Goal: Transaction & Acquisition: Book appointment/travel/reservation

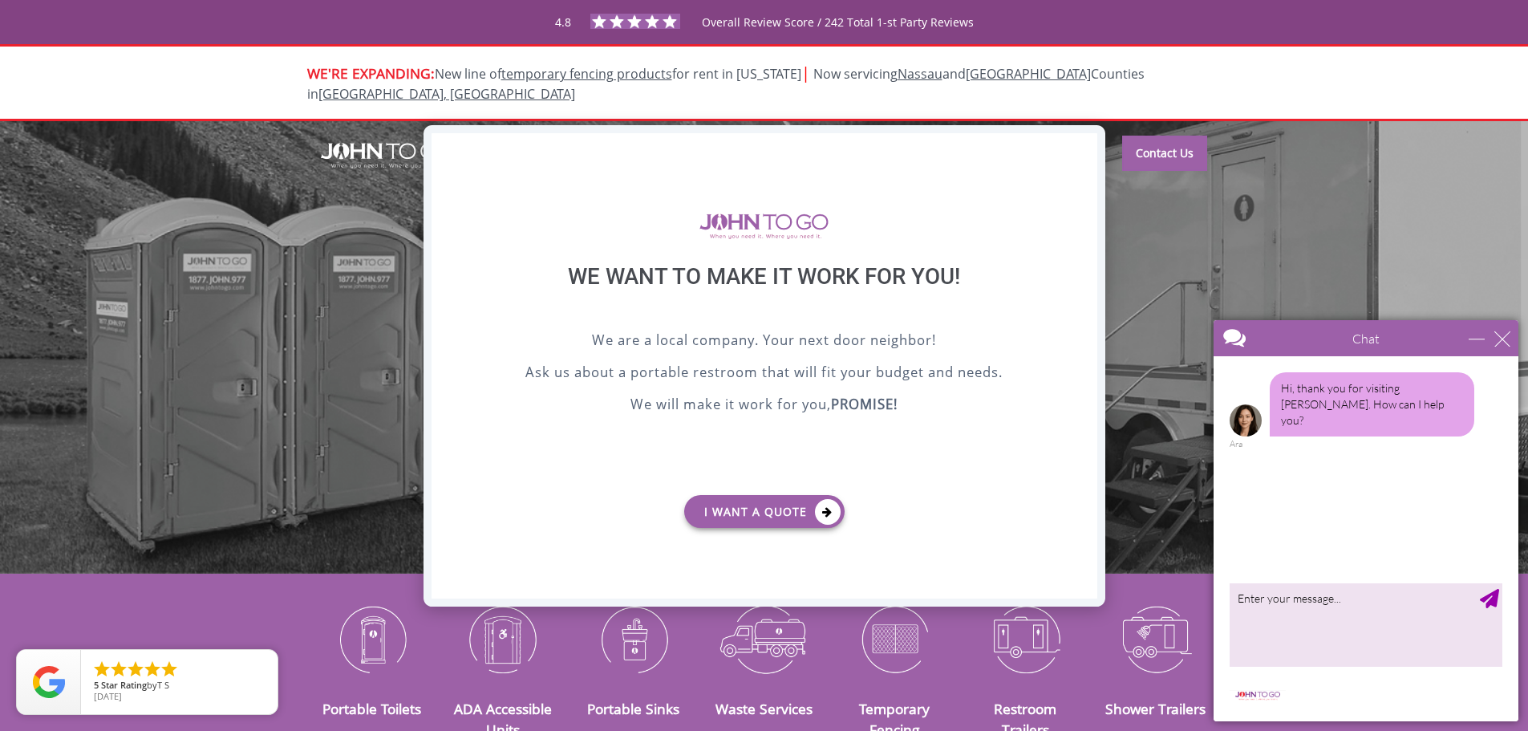
click at [1092, 145] on div "X" at bounding box center [1084, 146] width 25 height 27
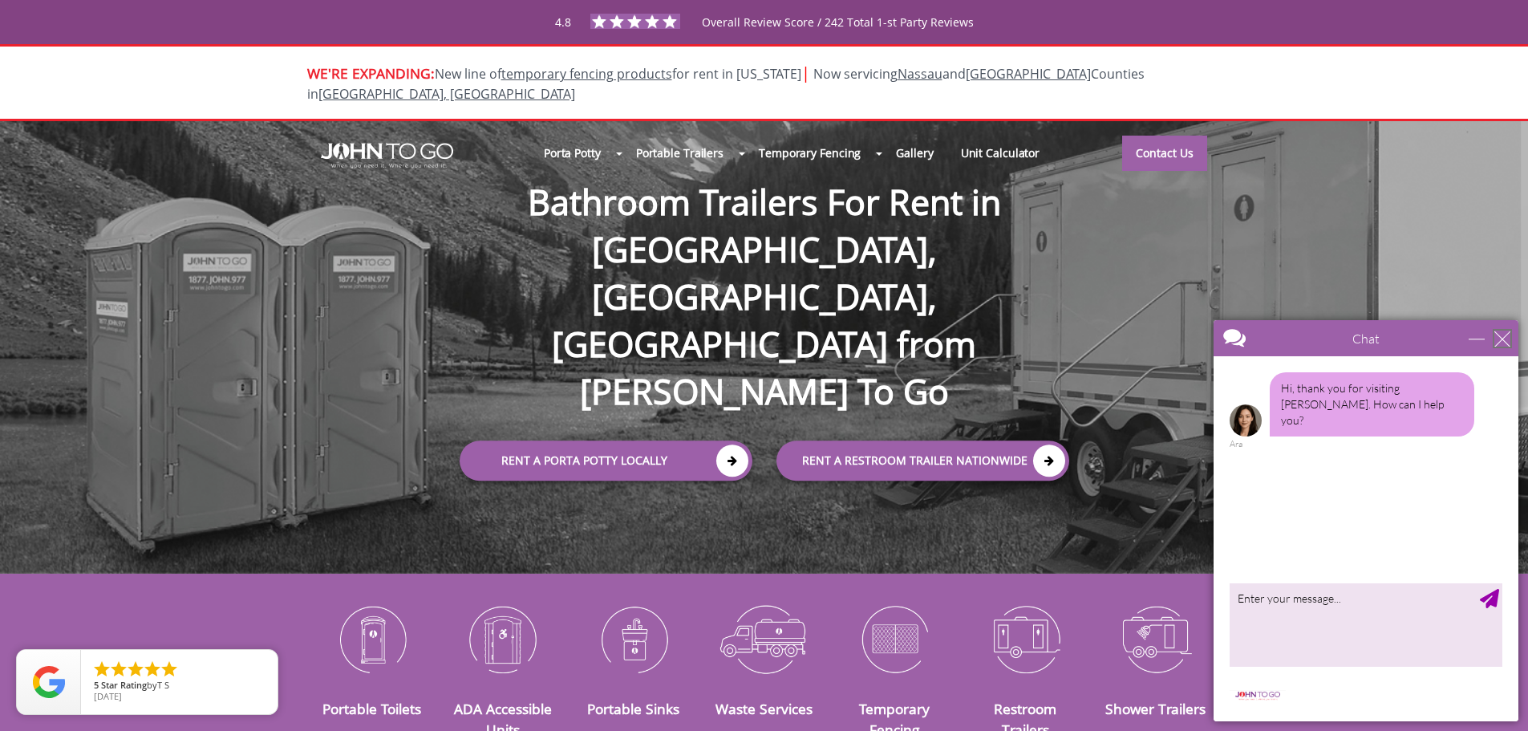
click at [1502, 341] on div "close" at bounding box center [1502, 338] width 16 height 16
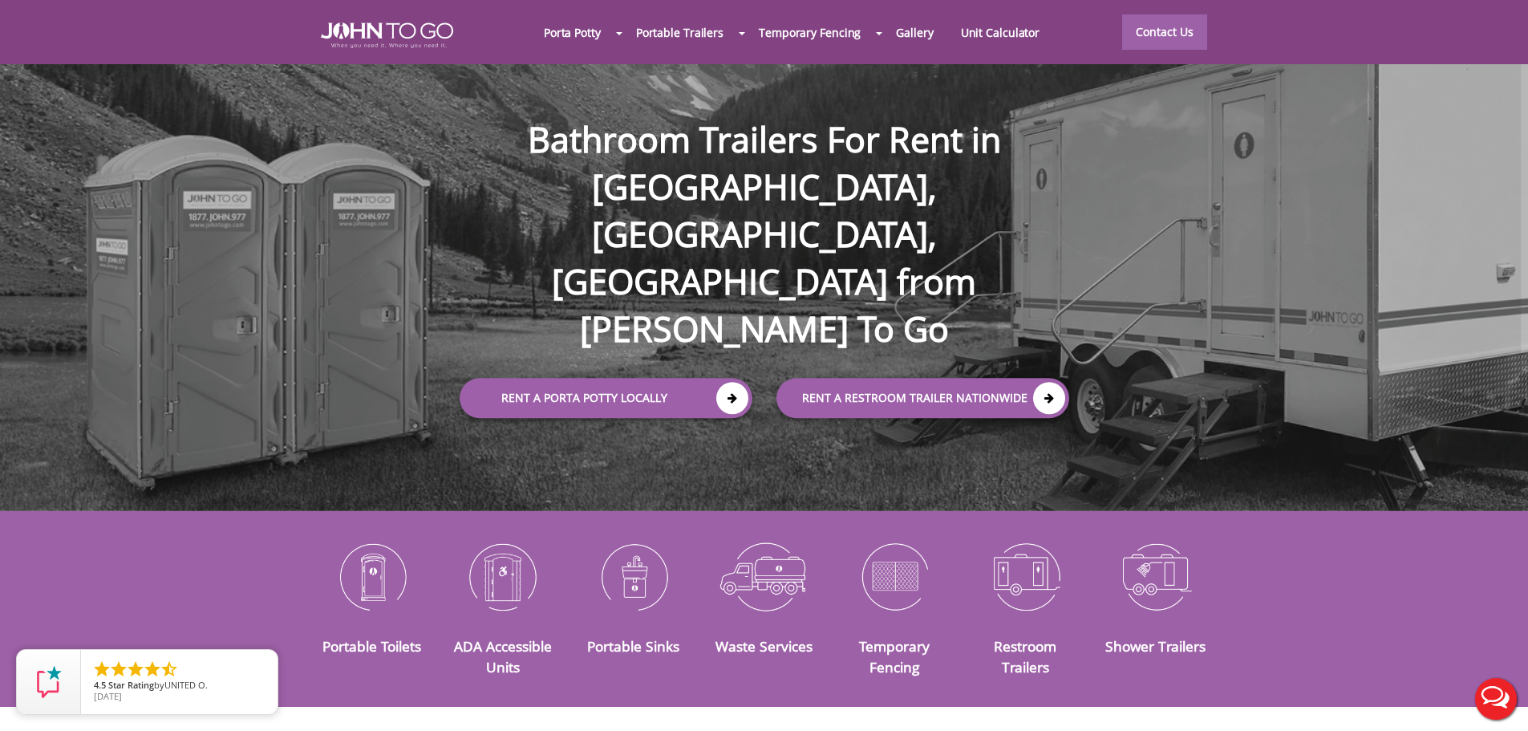
scroll to position [80, 0]
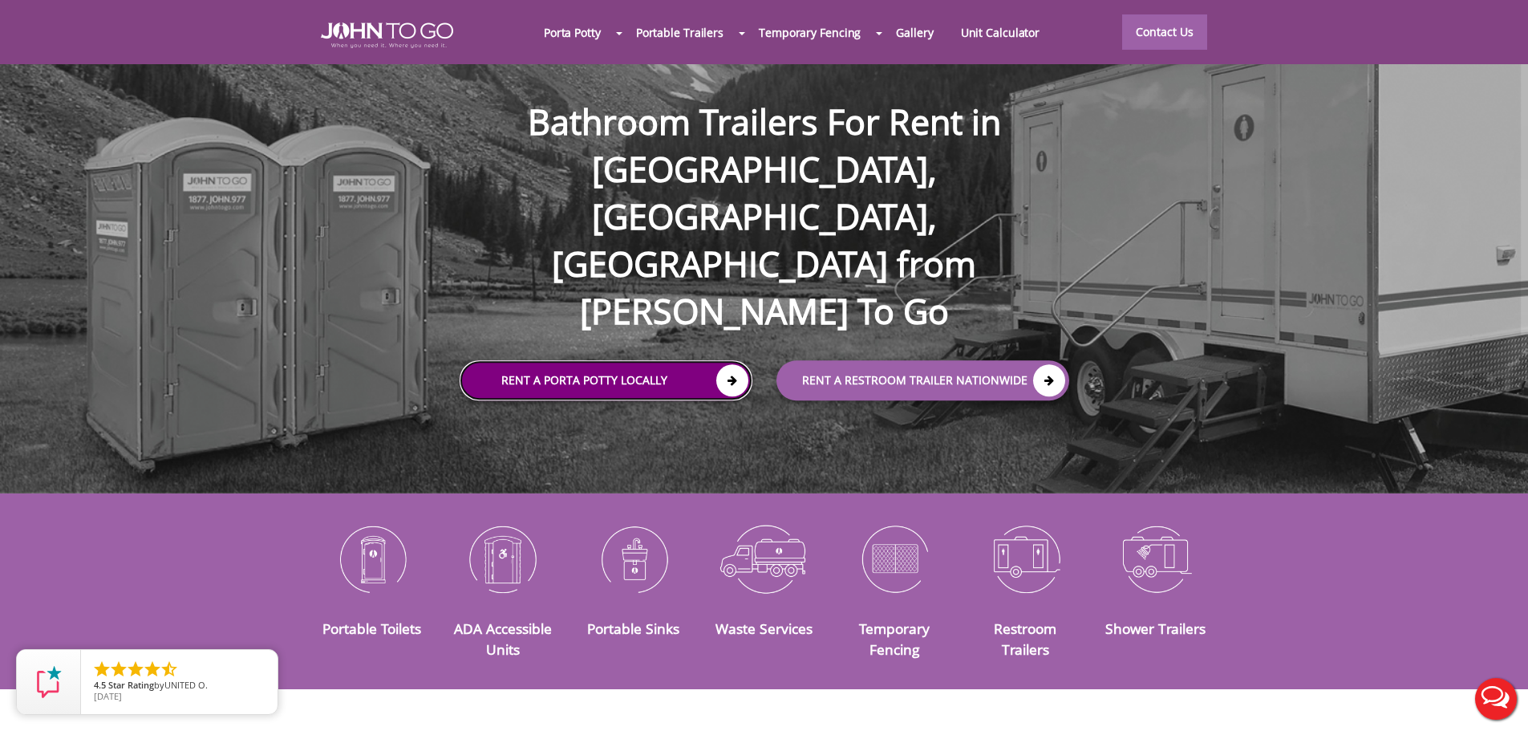
click at [733, 364] on icon at bounding box center [732, 380] width 32 height 32
click at [723, 364] on icon at bounding box center [732, 380] width 32 height 32
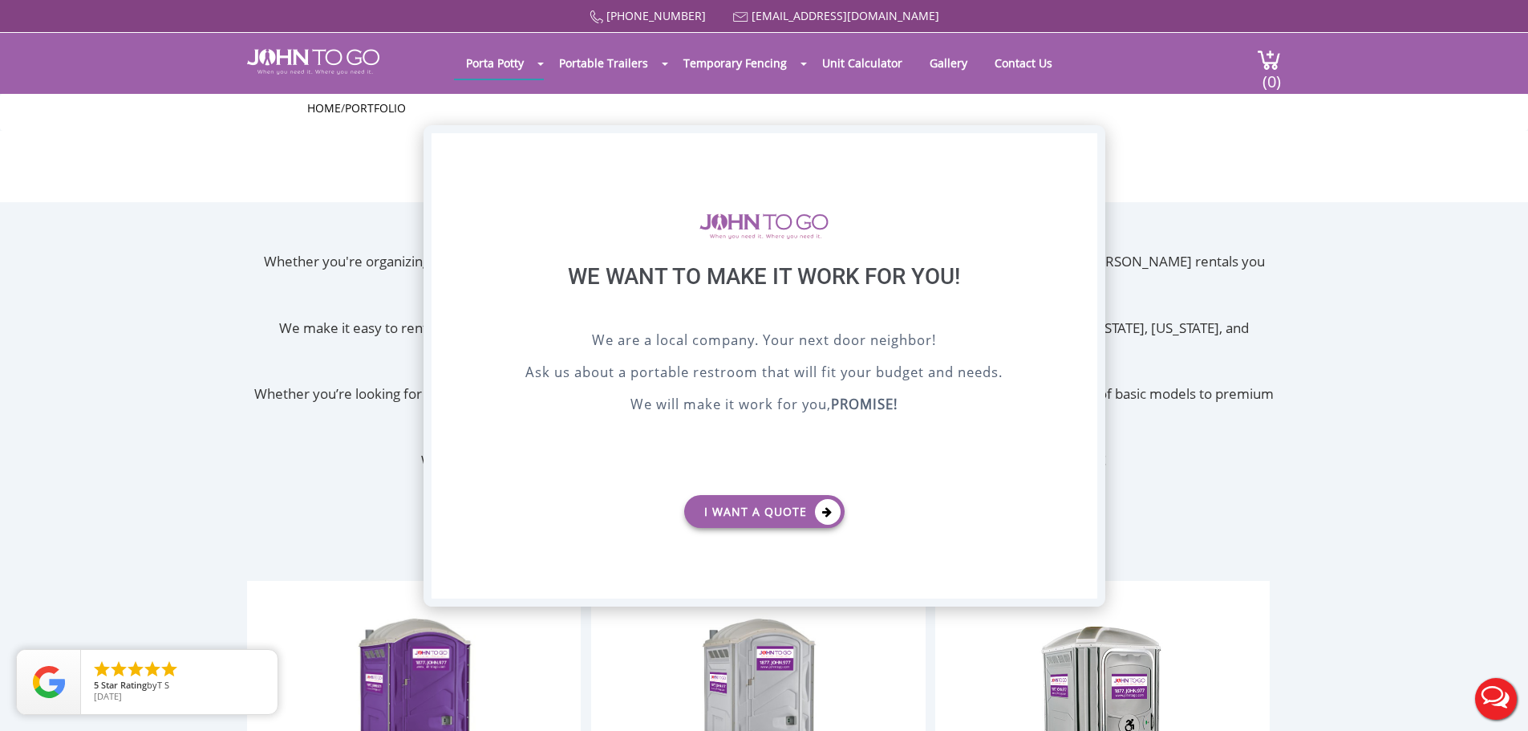
click at [1084, 146] on div "X" at bounding box center [1084, 146] width 25 height 27
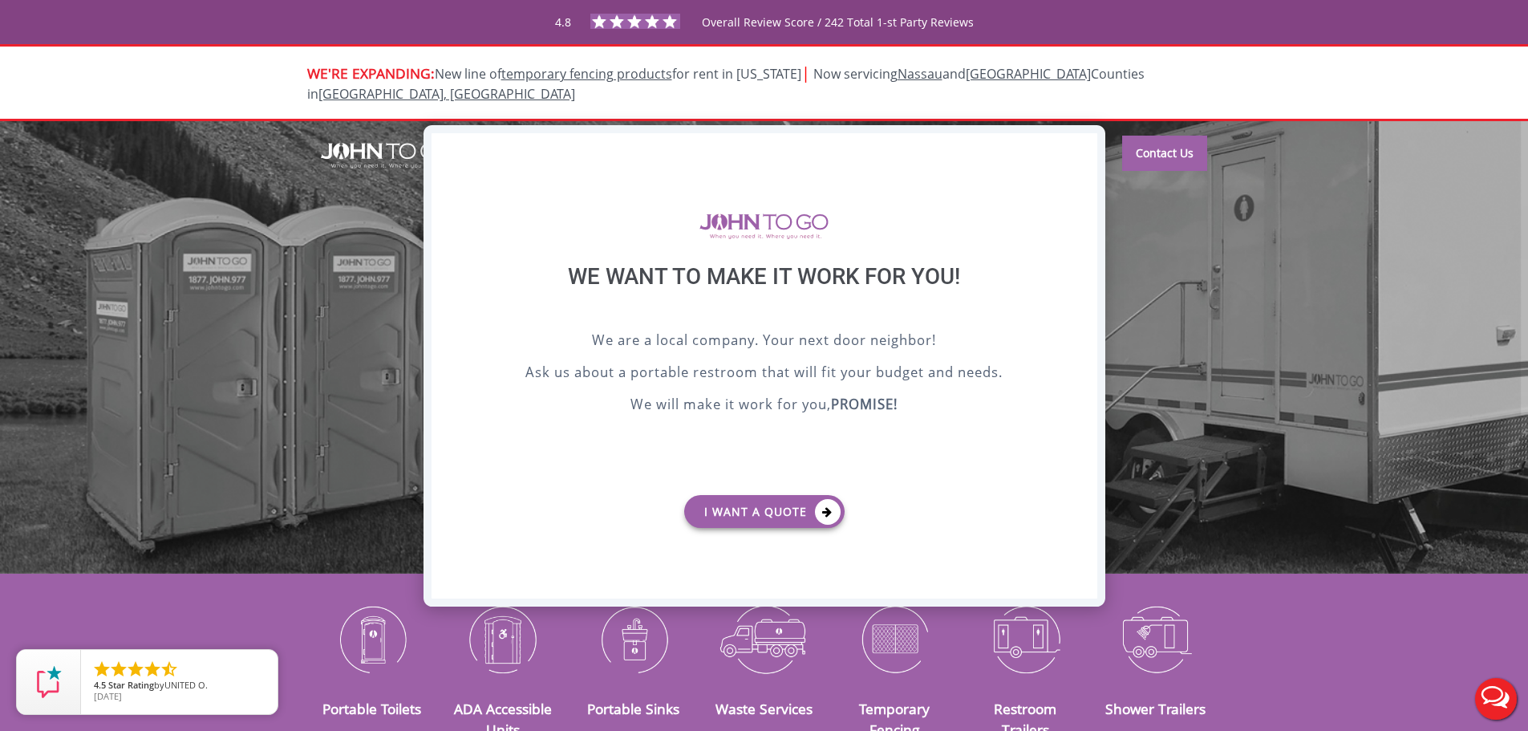
click at [1078, 151] on div "X" at bounding box center [1084, 146] width 25 height 27
